Goal: Task Accomplishment & Management: Manage account settings

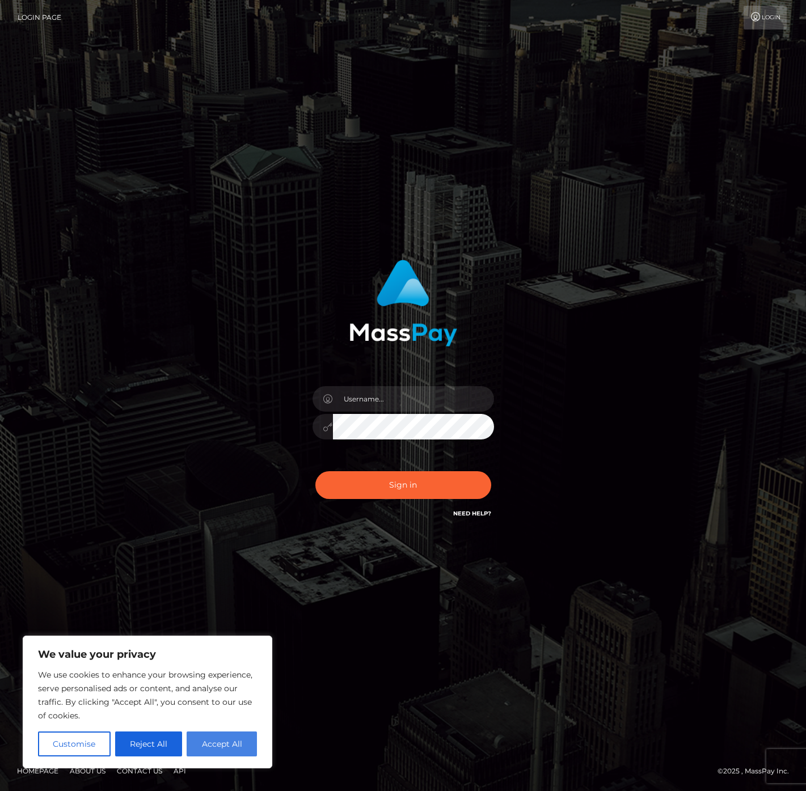
click at [219, 738] on button "Accept All" at bounding box center [222, 743] width 70 height 25
checkbox input "true"
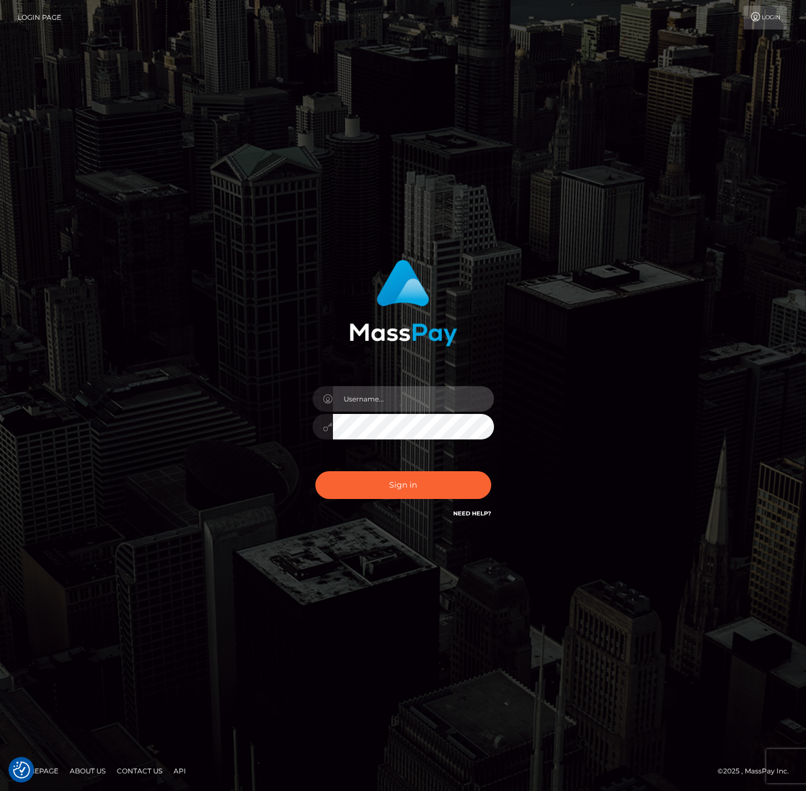
click at [357, 405] on input "text" at bounding box center [413, 399] width 161 height 26
type input "[EMAIL_ADDRESS][DOMAIN_NAME]"
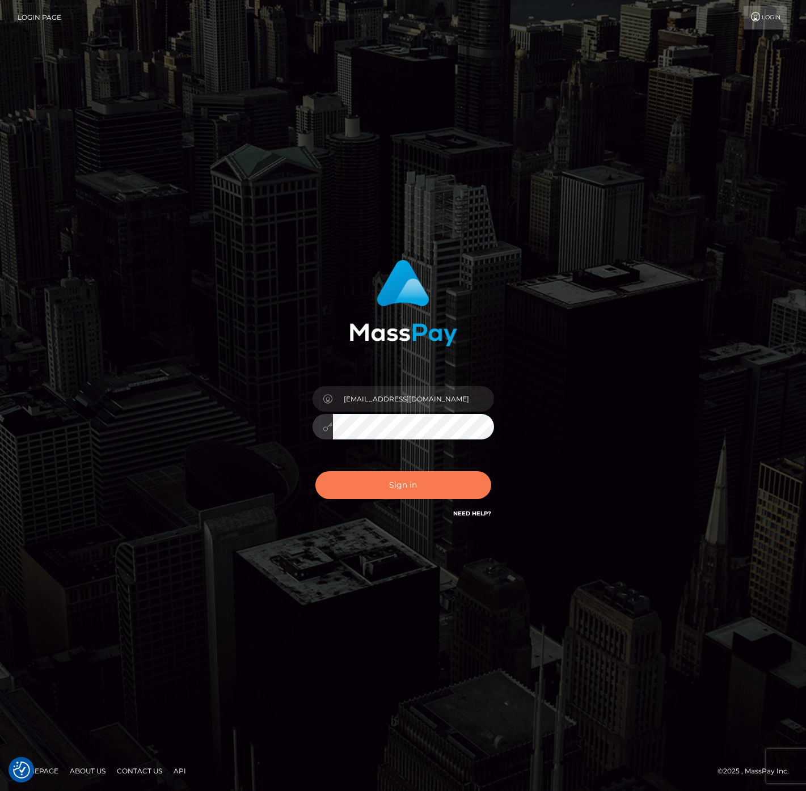
click at [382, 471] on button "Sign in" at bounding box center [403, 485] width 176 height 28
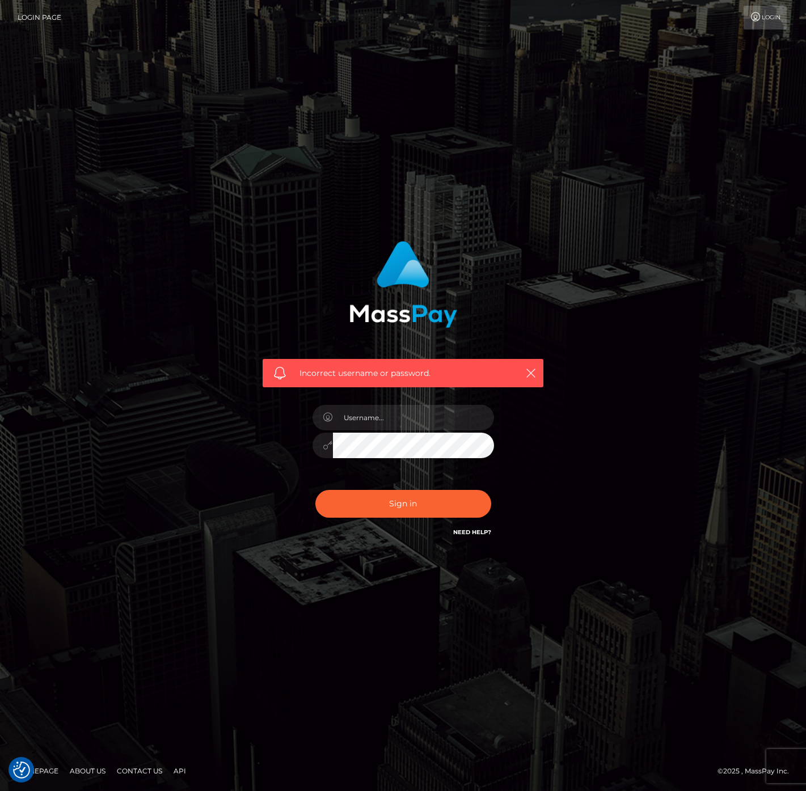
click at [485, 534] on link "Need Help?" at bounding box center [472, 531] width 38 height 7
